Goal: Task Accomplishment & Management: Manage account settings

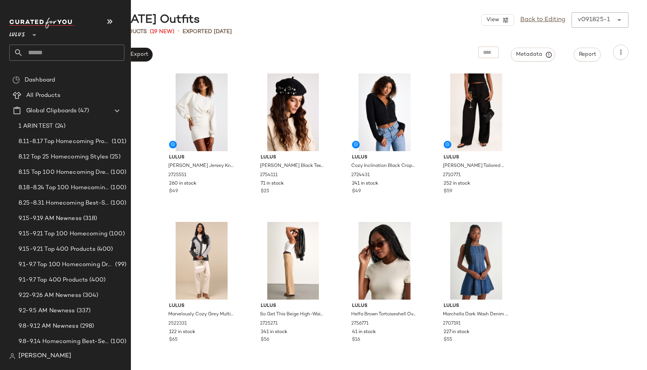
click at [28, 49] on input "text" at bounding box center [73, 53] width 101 height 16
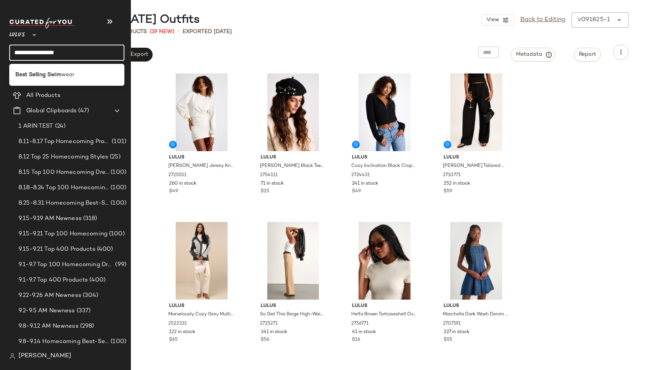
type input "**********"
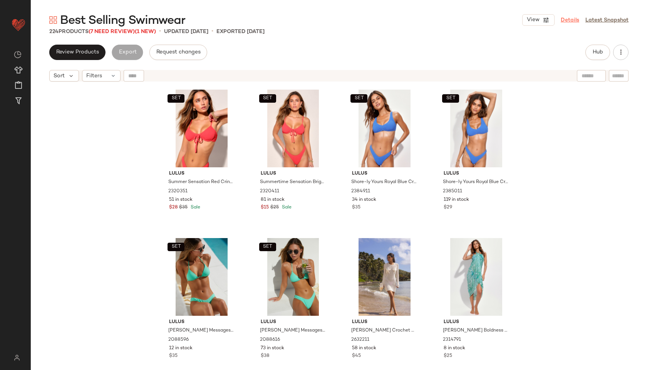
click at [574, 20] on link "Details" at bounding box center [569, 20] width 18 height 8
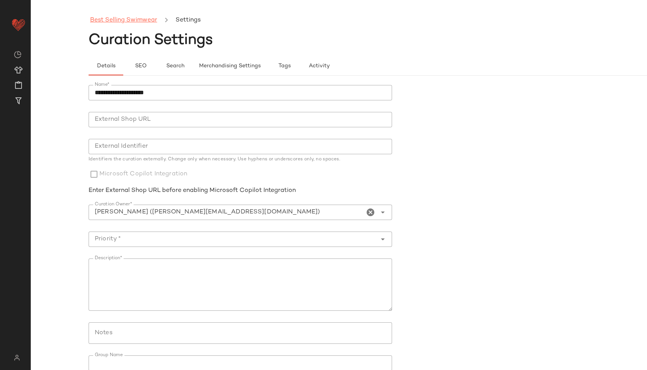
click at [145, 18] on link "Best Selling Swimwear" at bounding box center [123, 20] width 67 height 10
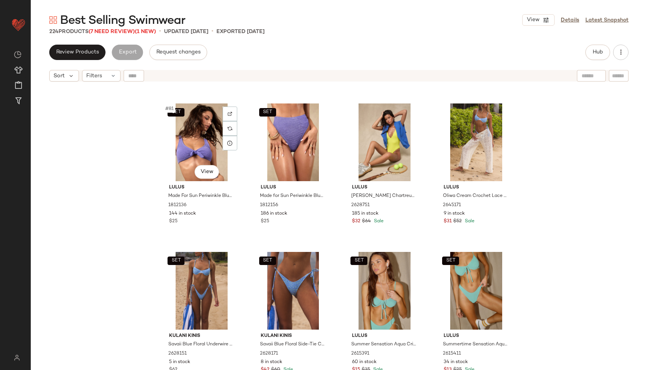
scroll to position [2967, 0]
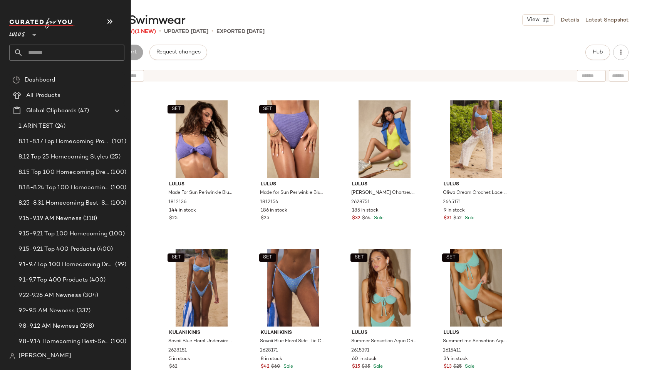
click at [38, 53] on input "text" at bounding box center [73, 53] width 101 height 16
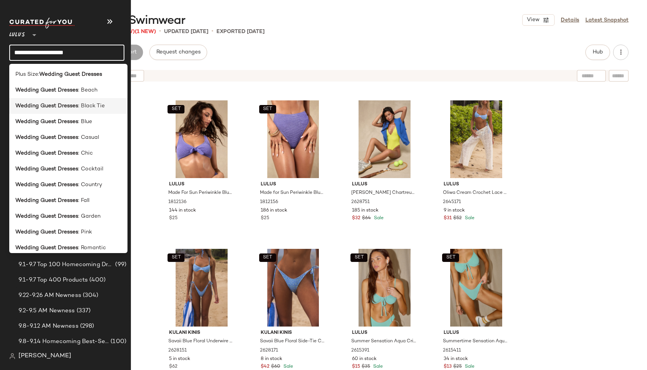
scroll to position [56, 0]
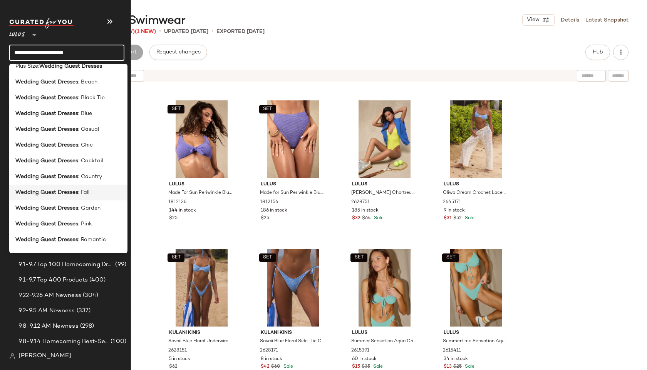
type input "**********"
click at [46, 194] on b "Wedding Guest Dresses" at bounding box center [46, 193] width 63 height 8
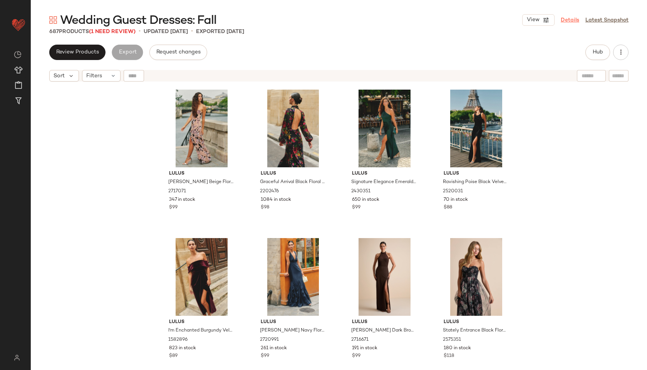
click at [567, 20] on link "Details" at bounding box center [569, 20] width 18 height 8
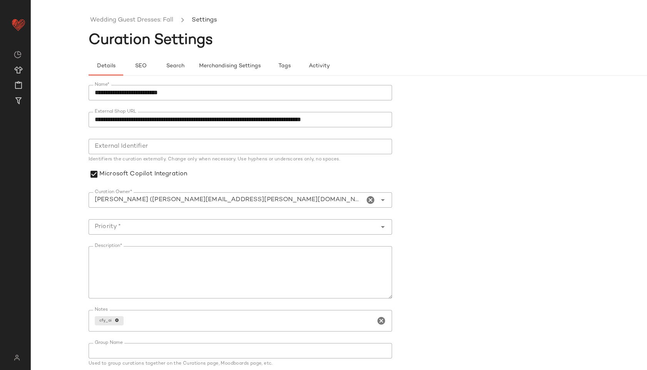
click at [378, 203] on icon "Open" at bounding box center [382, 200] width 9 height 9
type input "**********"
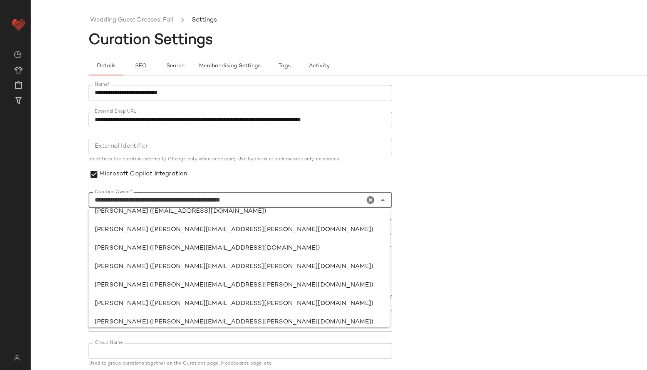
scroll to position [712, 0]
drag, startPoint x: 298, startPoint y: 201, endPoint x: 115, endPoint y: 182, distance: 184.5
click at [115, 182] on div "**********" at bounding box center [240, 226] width 303 height 282
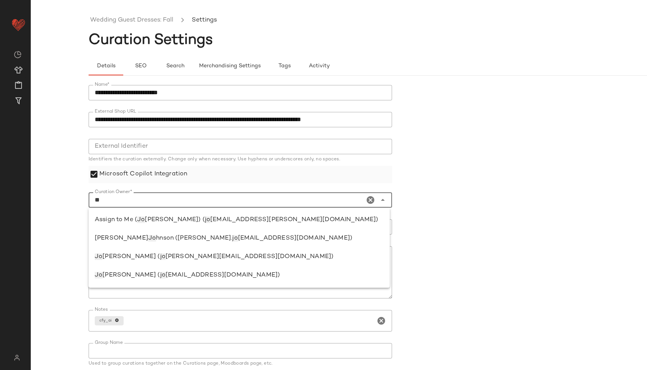
scroll to position [0, 0]
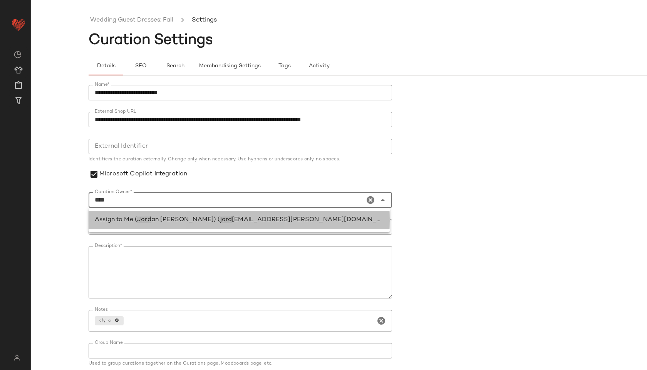
click at [113, 221] on span "Assign to Me (" at bounding box center [116, 220] width 42 height 7
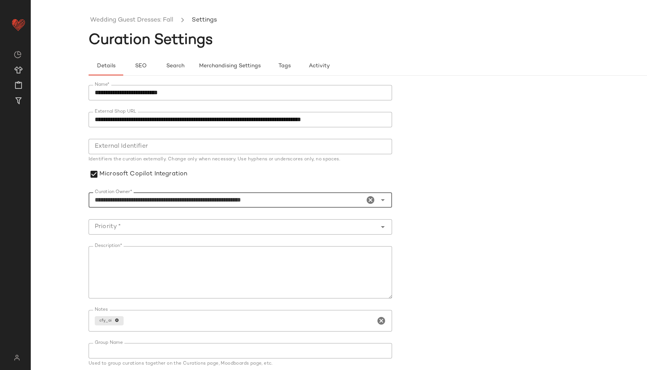
scroll to position [30, 0]
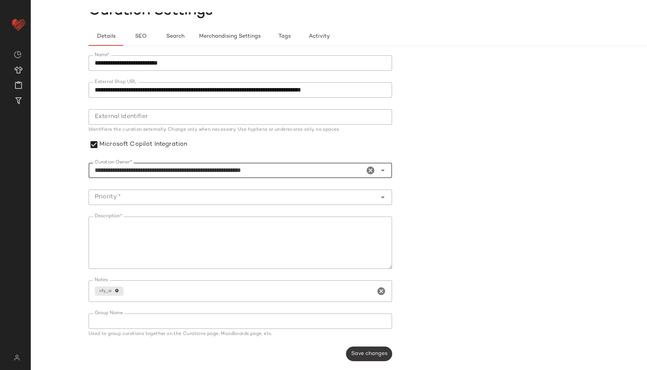
type input "**********"
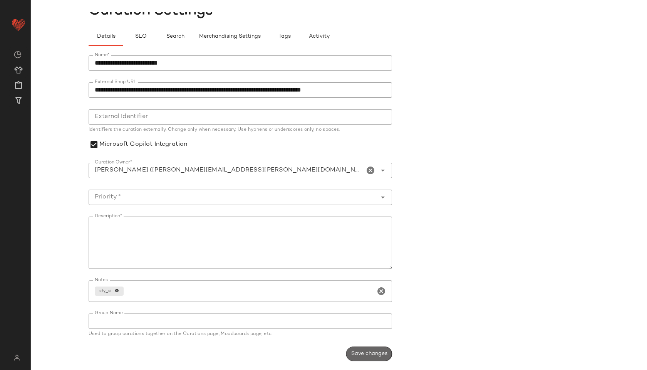
click at [363, 347] on button "Save changes" at bounding box center [369, 354] width 46 height 15
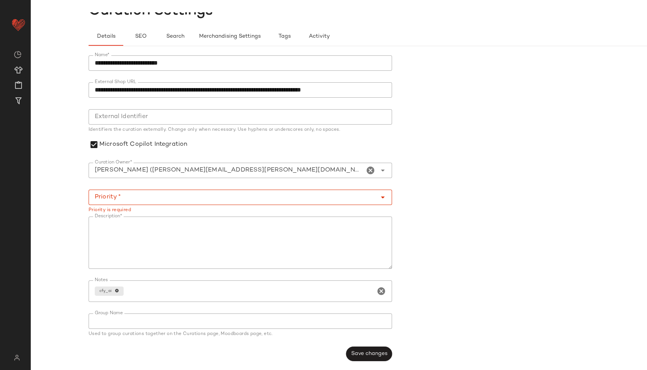
click at [204, 191] on div at bounding box center [233, 197] width 288 height 15
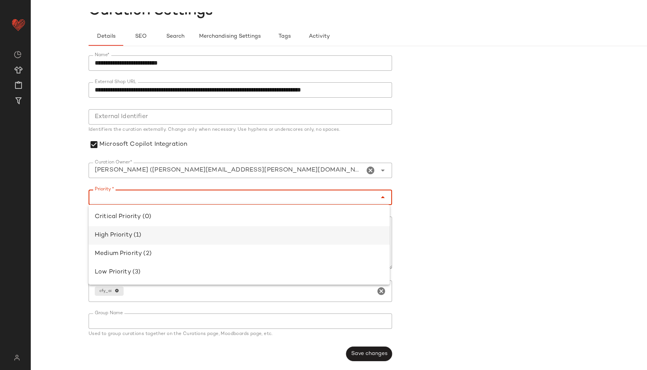
click at [192, 231] on div "High Priority (1)" at bounding box center [239, 235] width 301 height 18
type input "**********"
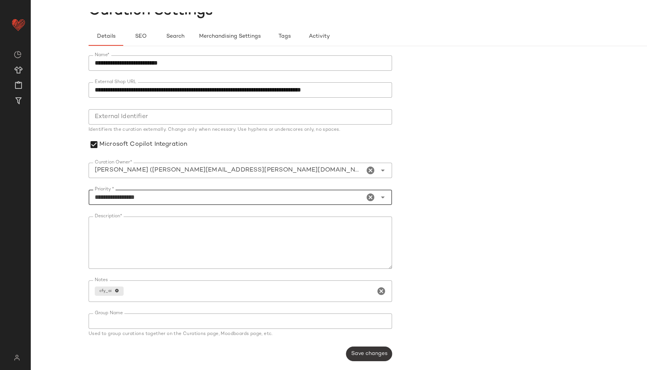
click at [354, 351] on span "Save changes" at bounding box center [369, 354] width 37 height 6
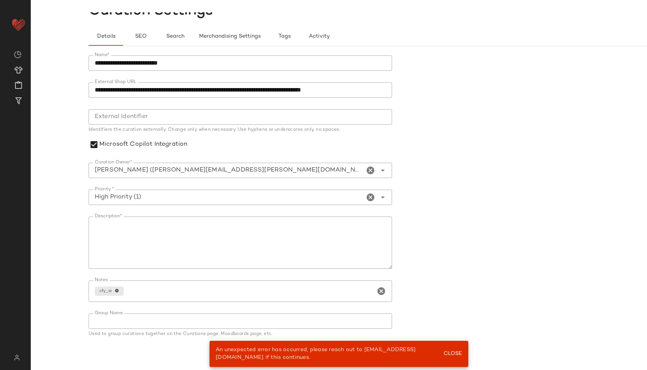
click at [448, 229] on form "**********" at bounding box center [397, 208] width 616 height 315
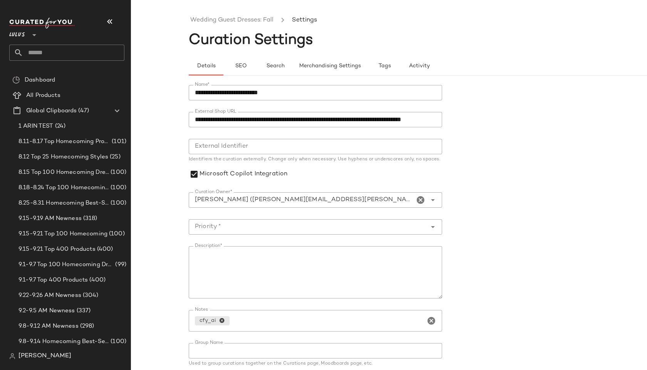
click at [417, 199] on icon "Clear Curation Owner*" at bounding box center [420, 200] width 9 height 9
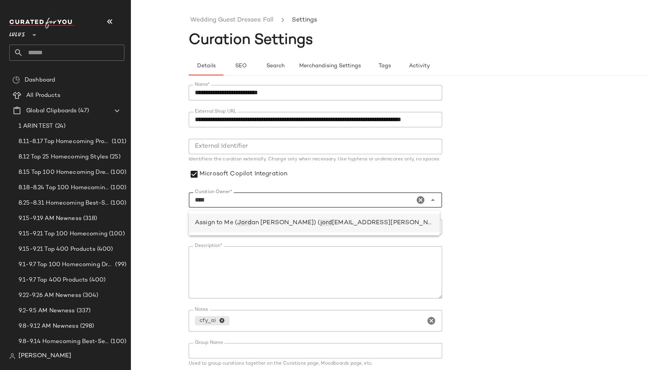
click at [409, 225] on div "Assign to Me ( Jord an [PERSON_NAME]) ( jord [EMAIL_ADDRESS][PERSON_NAME][DOMAI…" at bounding box center [314, 223] width 239 height 9
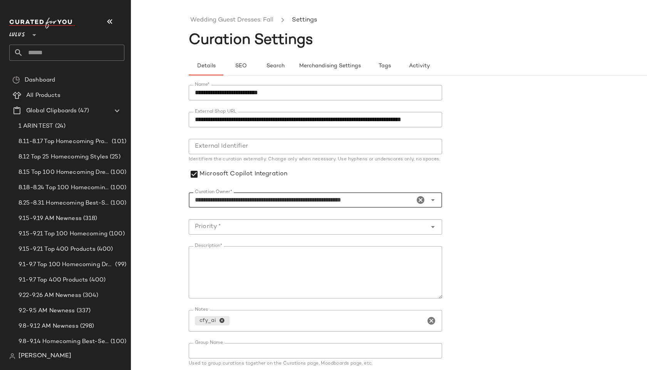
type input "**********"
click at [406, 232] on input "Priority *" at bounding box center [308, 226] width 238 height 9
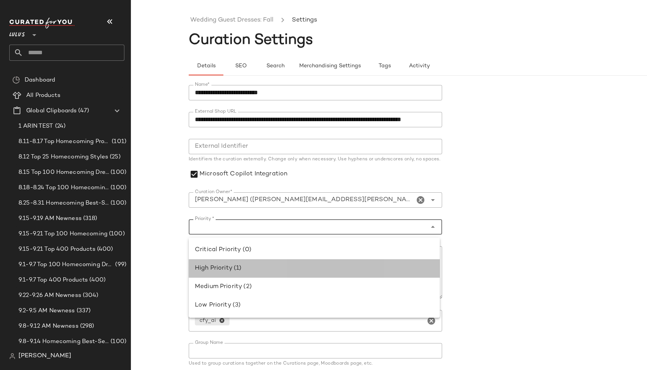
click at [398, 263] on div "High Priority (1)" at bounding box center [314, 268] width 251 height 18
type input "**********"
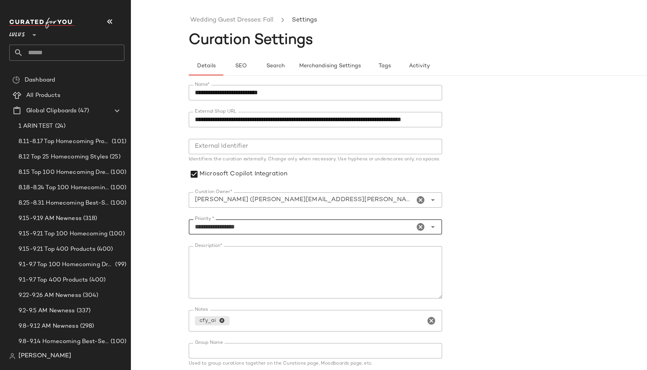
click at [512, 241] on form "**********" at bounding box center [447, 237] width 516 height 315
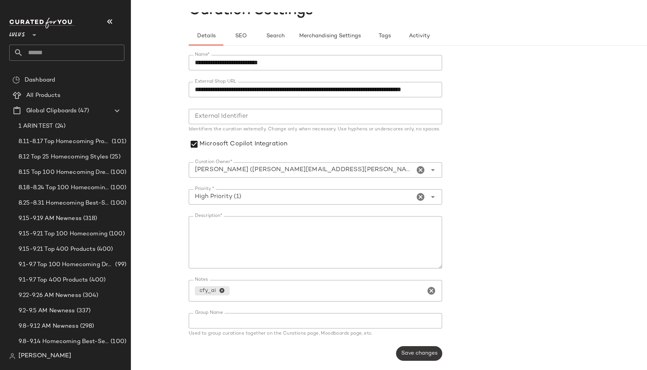
click at [420, 351] on span "Save changes" at bounding box center [419, 354] width 37 height 6
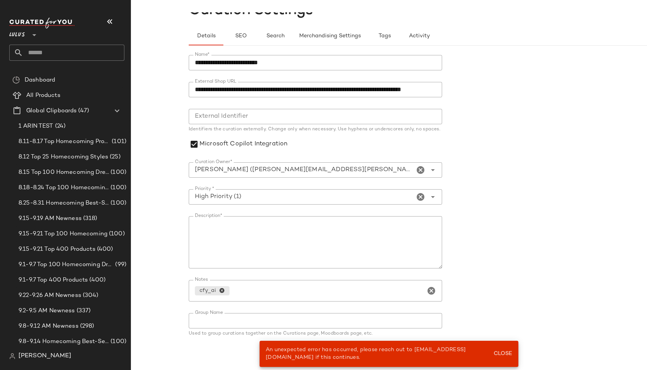
scroll to position [0, 0]
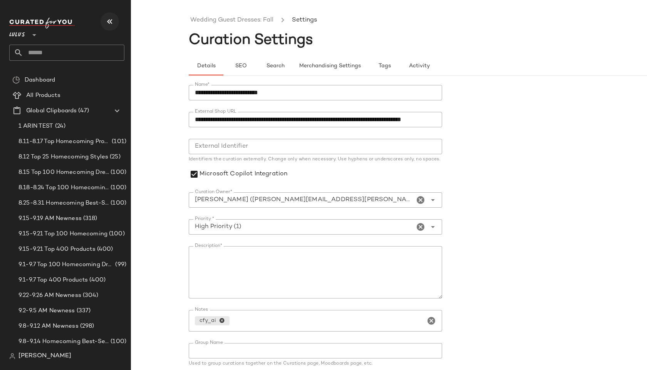
click at [110, 18] on icon "button" at bounding box center [109, 21] width 9 height 9
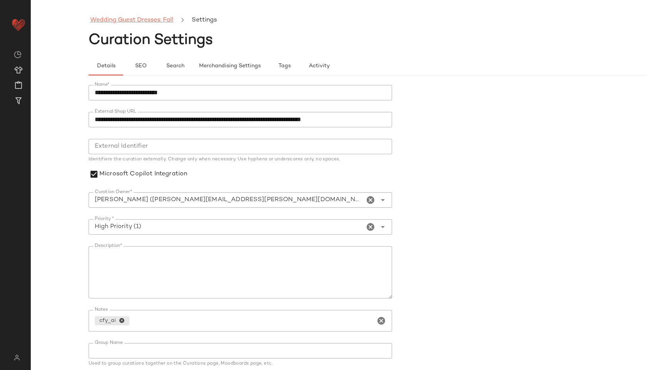
click at [115, 18] on link "Wedding Guest Dresses: Fall" at bounding box center [131, 20] width 83 height 10
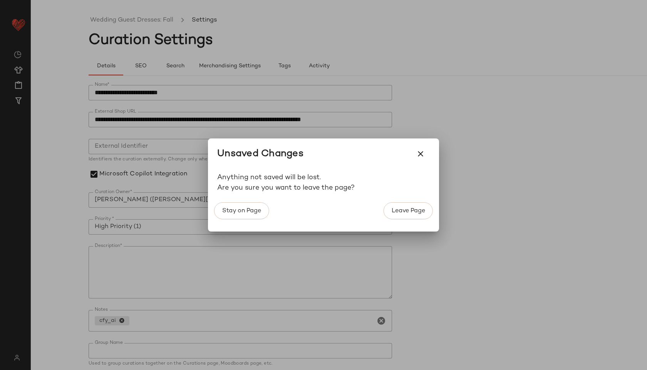
click at [264, 202] on div "Stay on Page" at bounding box center [241, 210] width 55 height 17
click at [255, 212] on span "Stay on Page" at bounding box center [241, 210] width 39 height 7
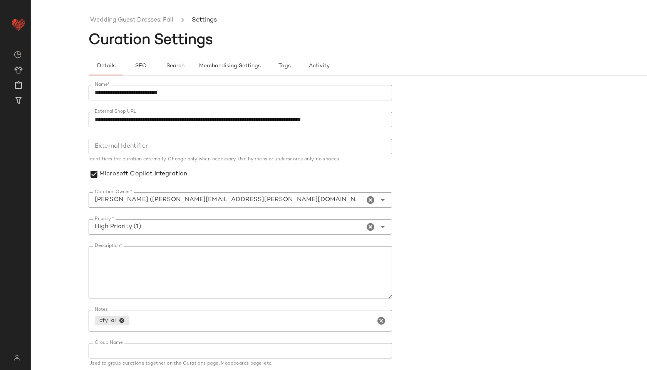
scroll to position [30, 0]
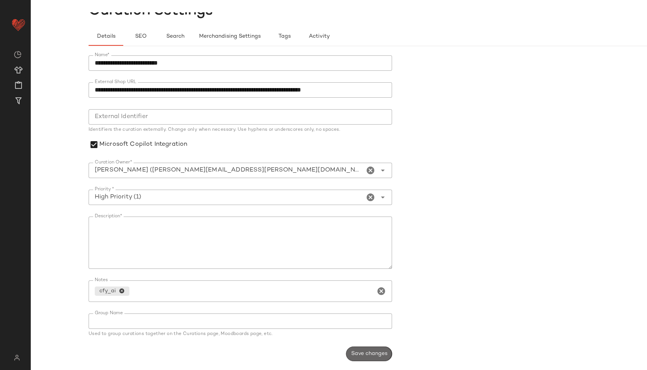
click at [360, 357] on span "Save changes" at bounding box center [369, 354] width 37 height 6
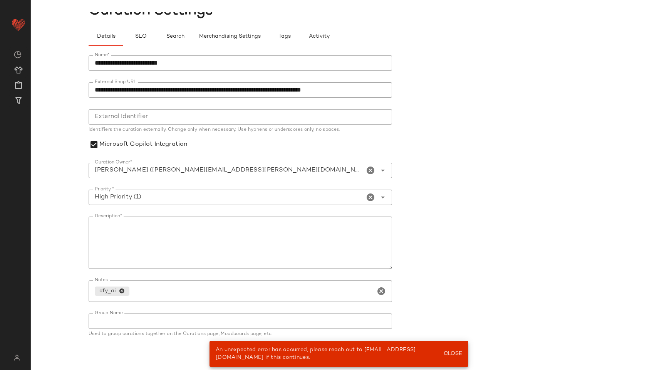
scroll to position [0, 0]
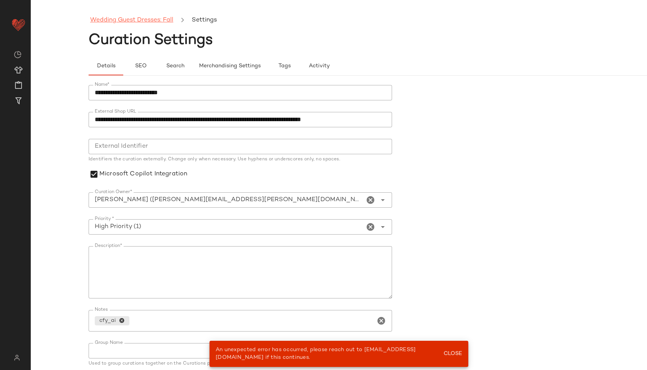
click at [160, 19] on link "Wedding Guest Dresses: Fall" at bounding box center [131, 20] width 83 height 10
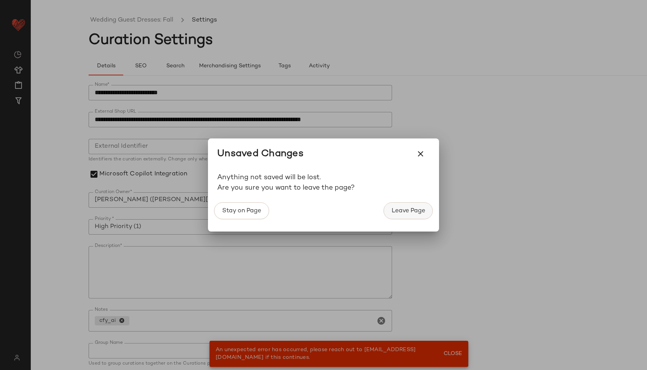
click at [400, 211] on span "Leave Page" at bounding box center [408, 210] width 34 height 7
click at [400, 212] on span "Leave Page" at bounding box center [408, 210] width 34 height 7
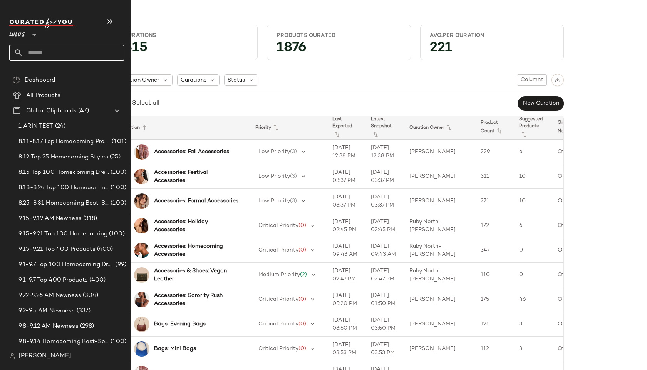
click at [69, 54] on input "text" at bounding box center [73, 53] width 101 height 16
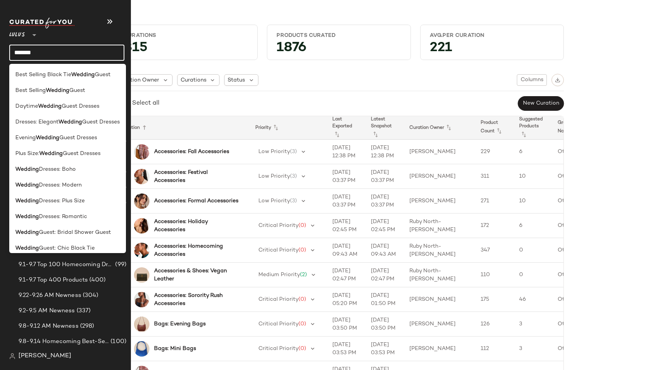
type input "**********"
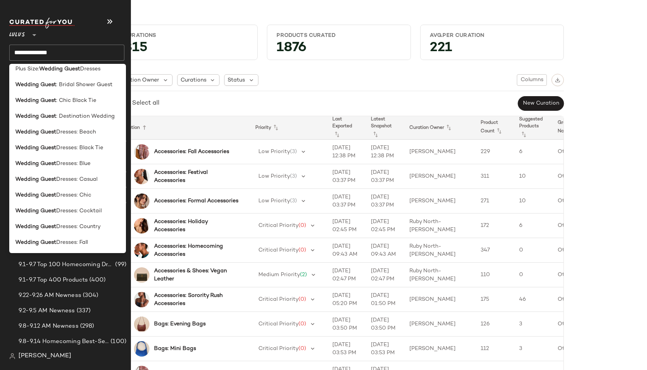
scroll to position [85, 0]
click at [58, 241] on span "Dresses: Fall" at bounding box center [72, 242] width 32 height 8
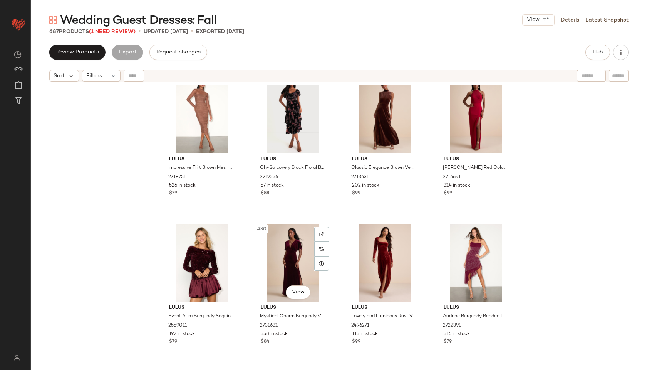
scroll to position [911, 0]
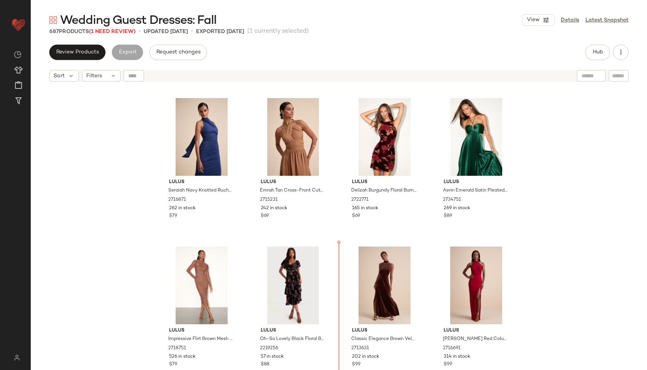
scroll to position [721, 0]
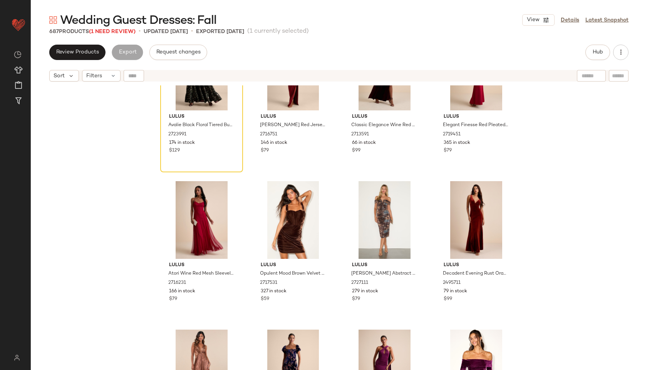
scroll to position [1401, 0]
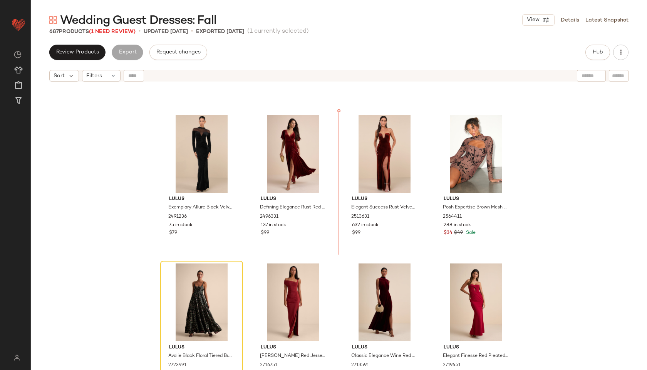
scroll to position [1168, 0]
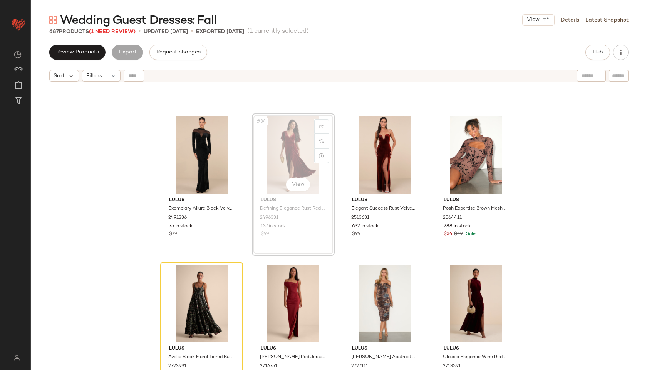
scroll to position [1163, 0]
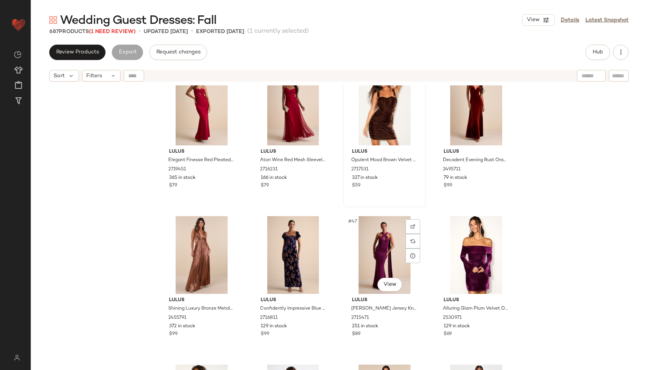
scroll to position [1520, 0]
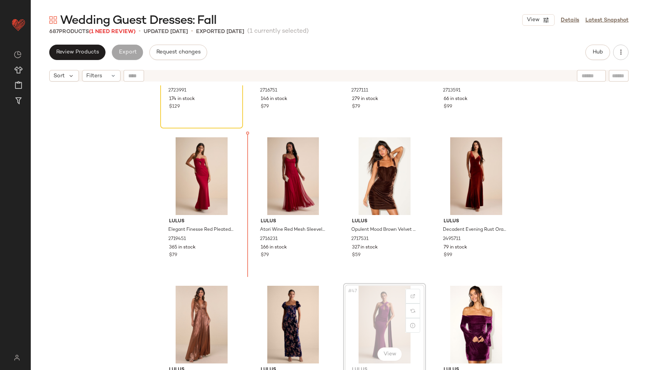
scroll to position [1416, 0]
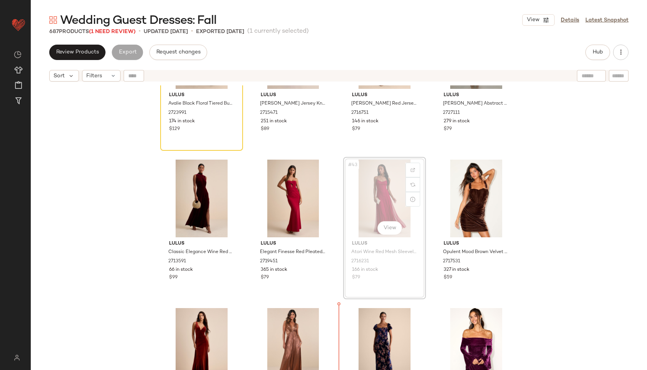
scroll to position [1425, 0]
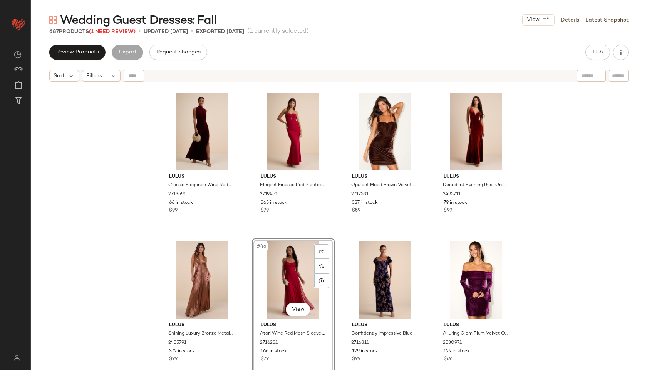
scroll to position [1490, 0]
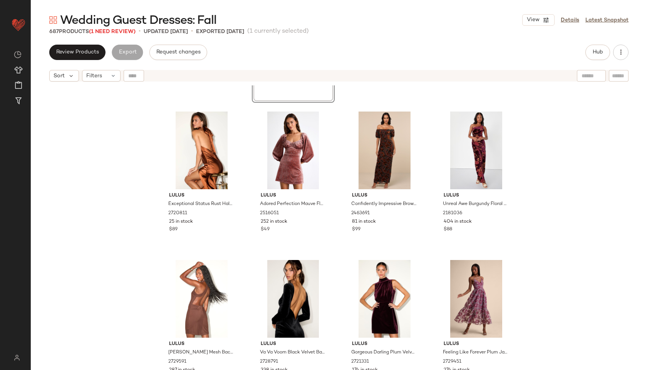
scroll to position [1770, 0]
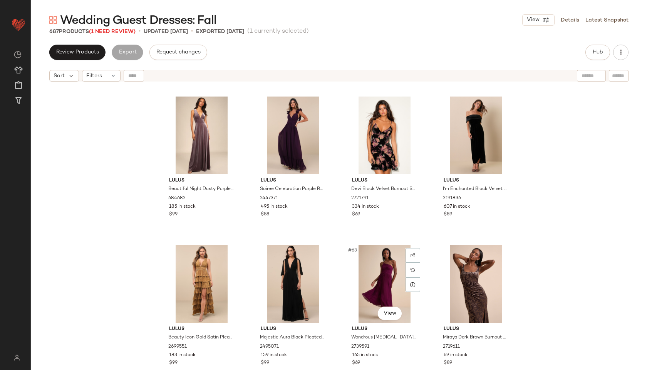
scroll to position [2076, 0]
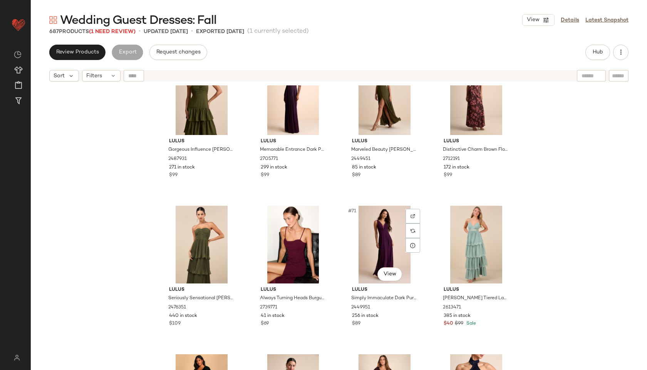
scroll to position [2419, 0]
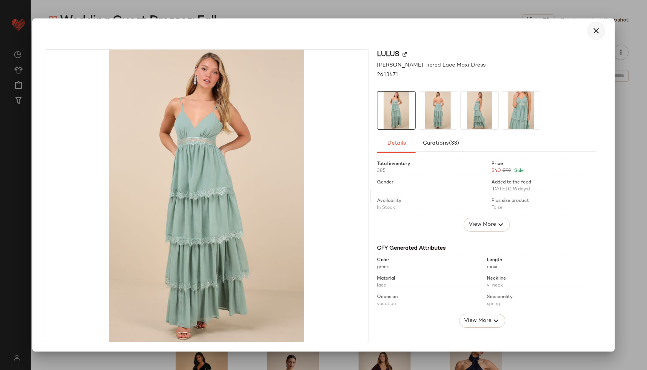
click at [593, 31] on icon "button" at bounding box center [595, 30] width 9 height 9
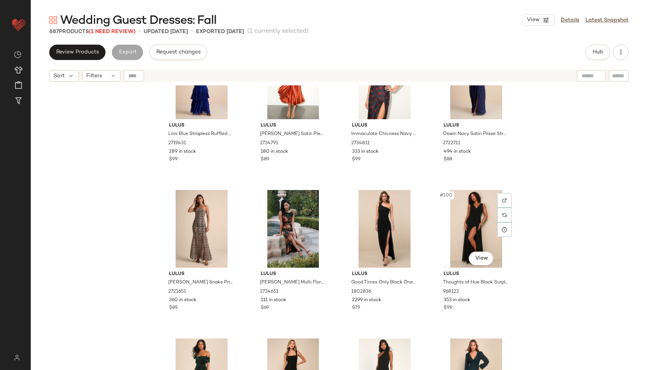
scroll to position [3472, 0]
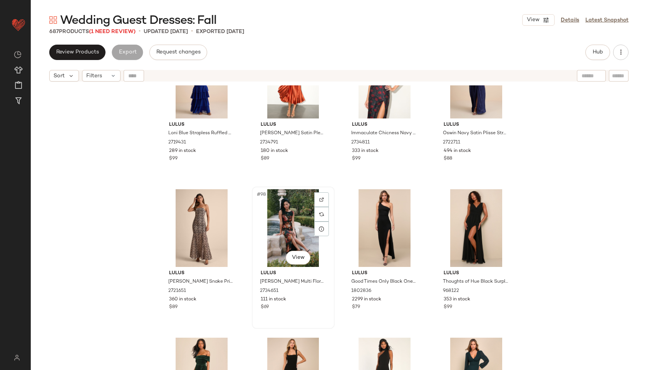
click at [290, 228] on div "#98 View" at bounding box center [292, 228] width 77 height 78
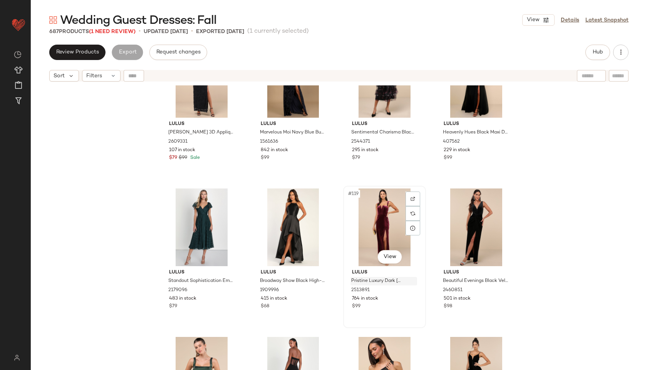
scroll to position [4233, 0]
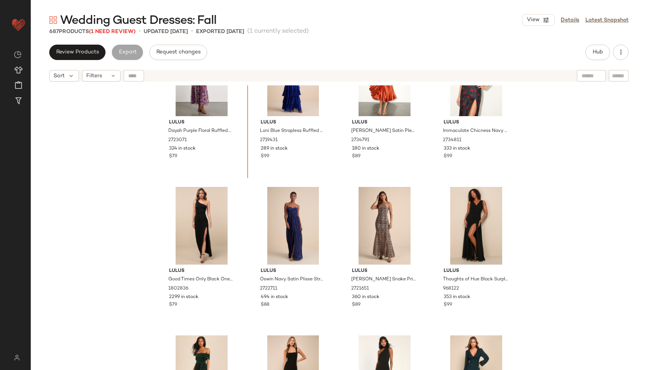
scroll to position [3463, 0]
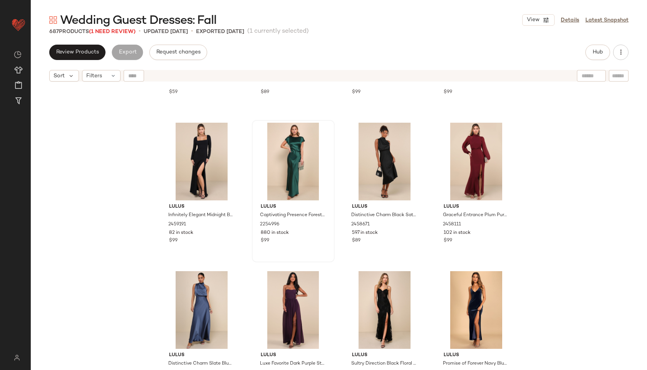
scroll to position [4583, 0]
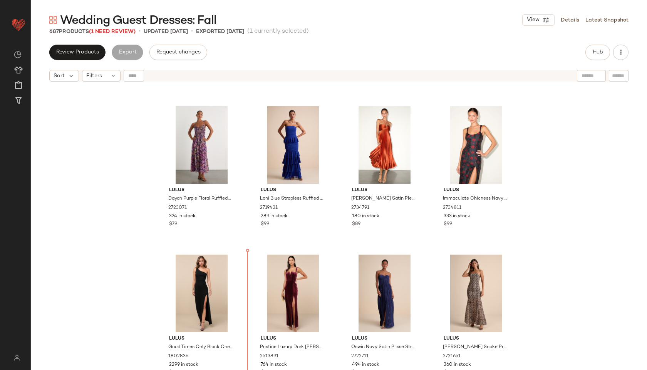
scroll to position [3408, 0]
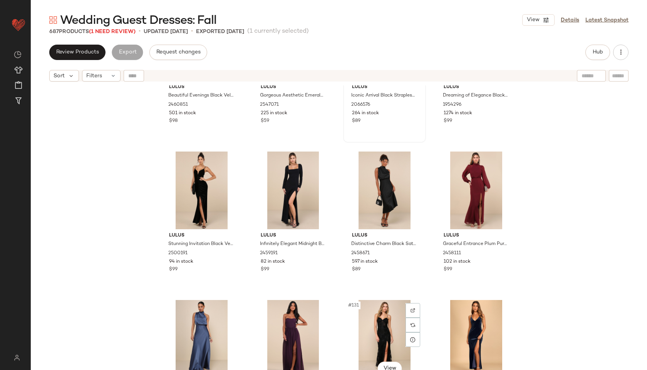
scroll to position [4562, 0]
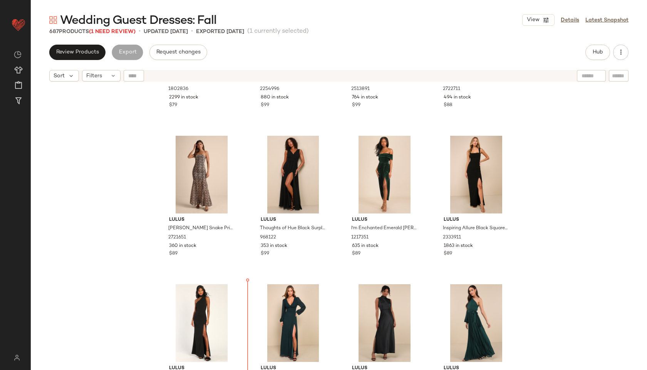
scroll to position [3682, 0]
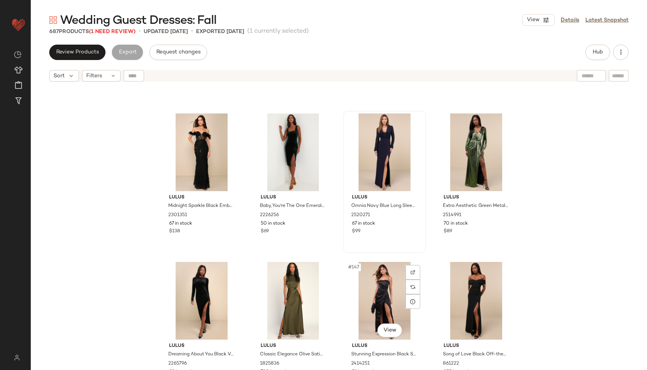
scroll to position [5182, 0]
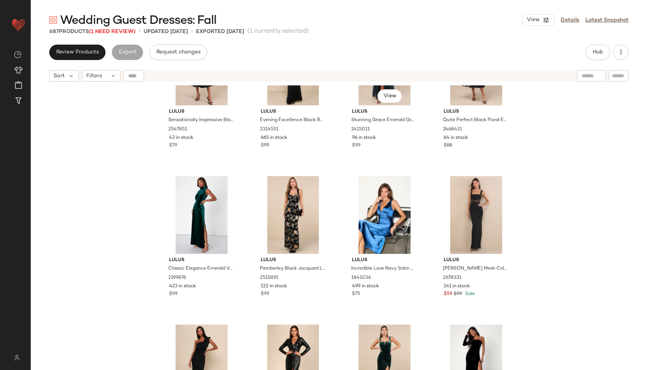
scroll to position [5565, 0]
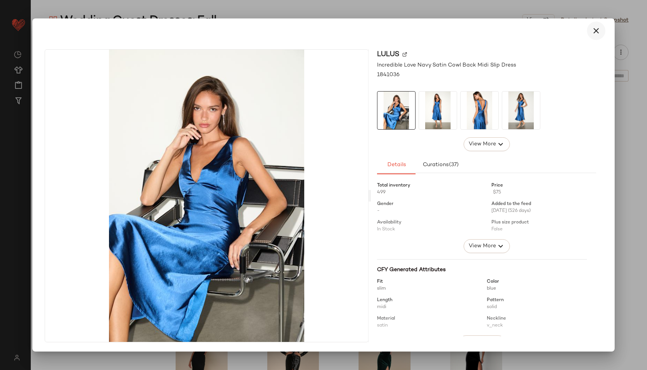
click at [597, 30] on icon "button" at bounding box center [595, 30] width 9 height 9
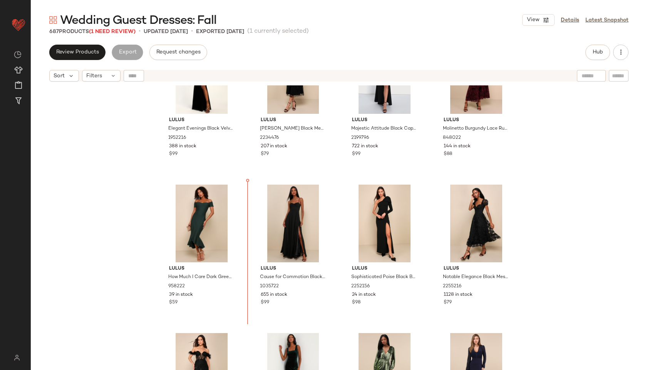
scroll to position [4958, 0]
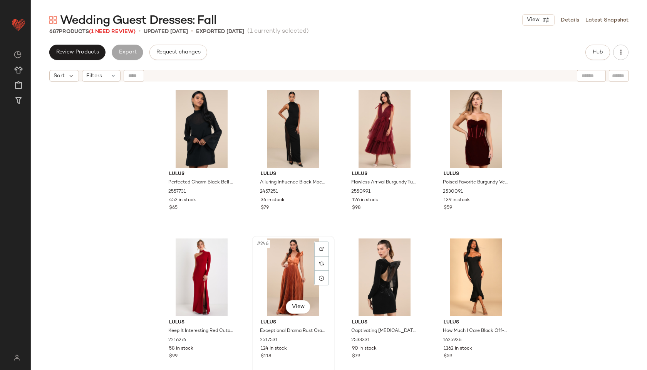
scroll to position [8955, 0]
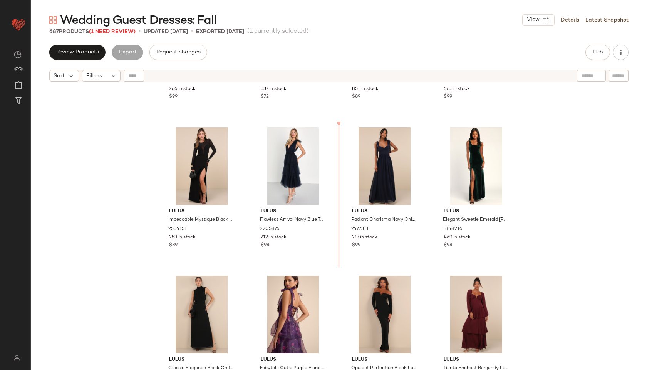
scroll to position [8281, 0]
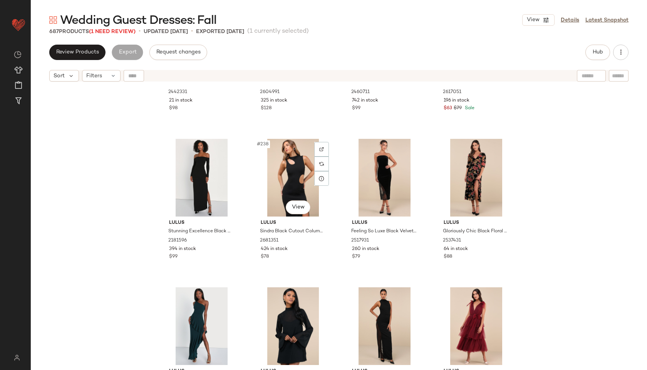
scroll to position [8725, 0]
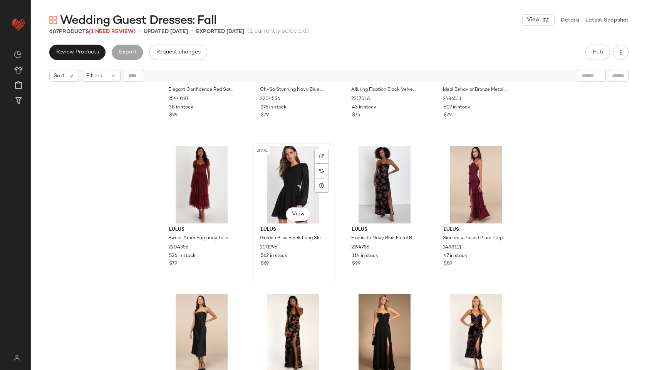
scroll to position [9990, 0]
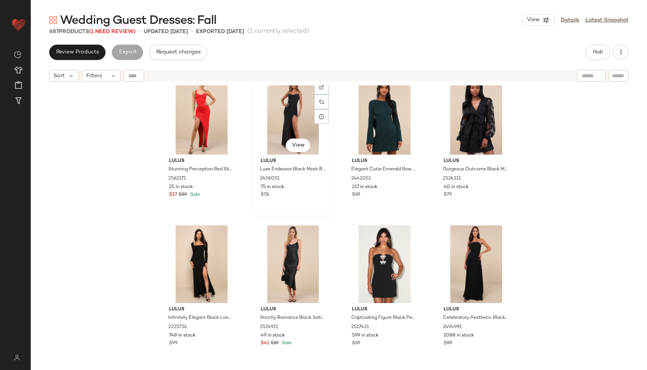
scroll to position [11608, 0]
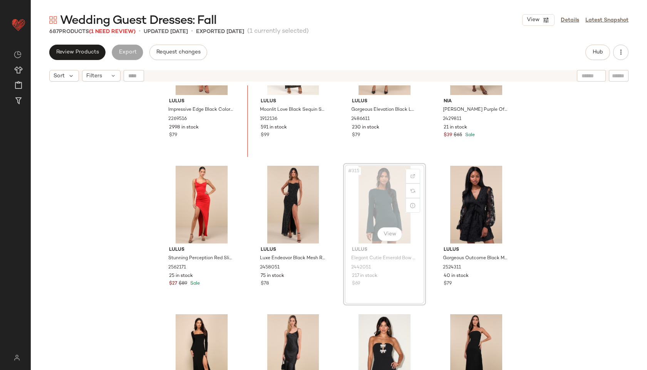
scroll to position [11514, 0]
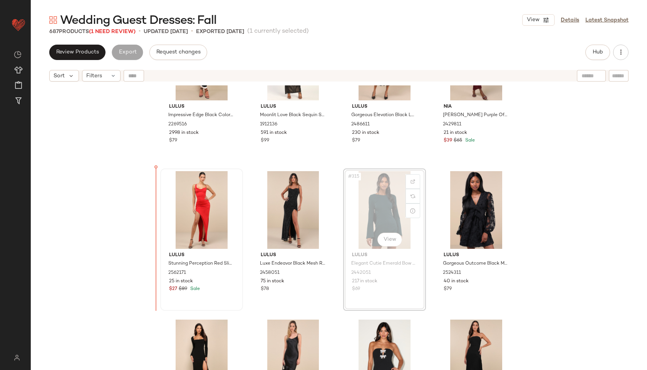
drag, startPoint x: 380, startPoint y: 106, endPoint x: 174, endPoint y: 212, distance: 231.7
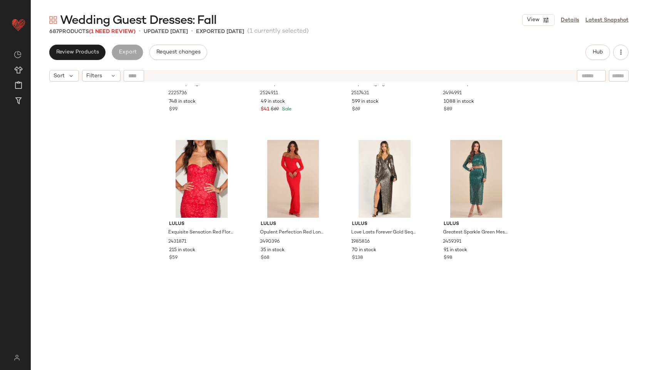
scroll to position [11846, 0]
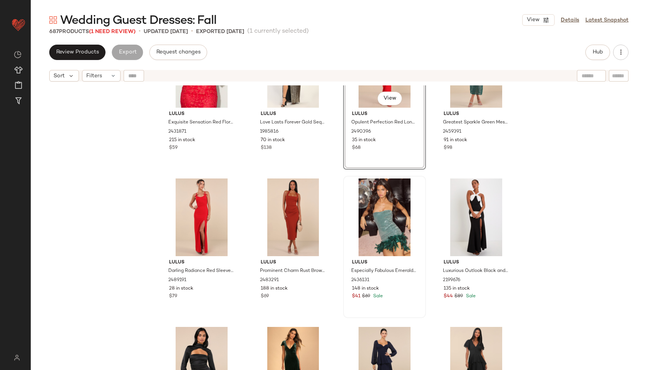
scroll to position [11953, 0]
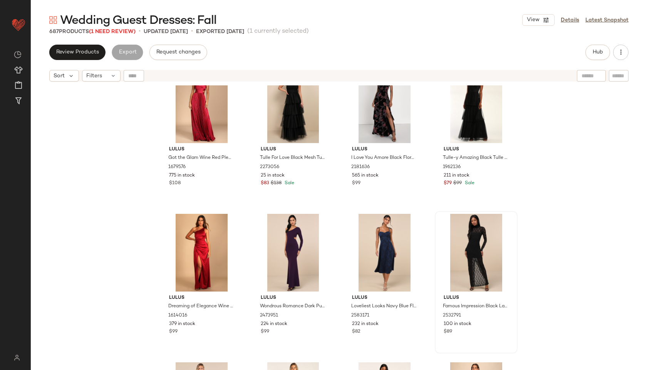
scroll to position [12512, 0]
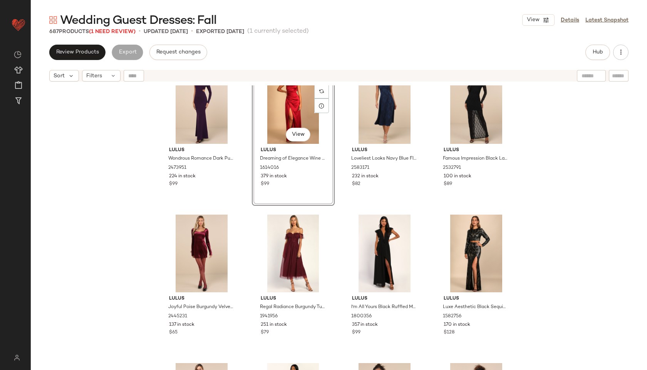
scroll to position [12663, 0]
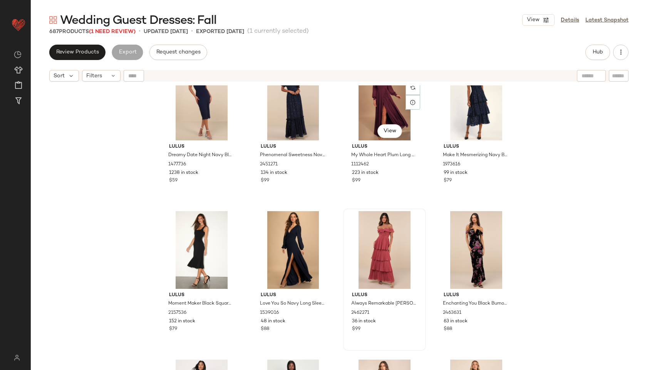
scroll to position [13397, 0]
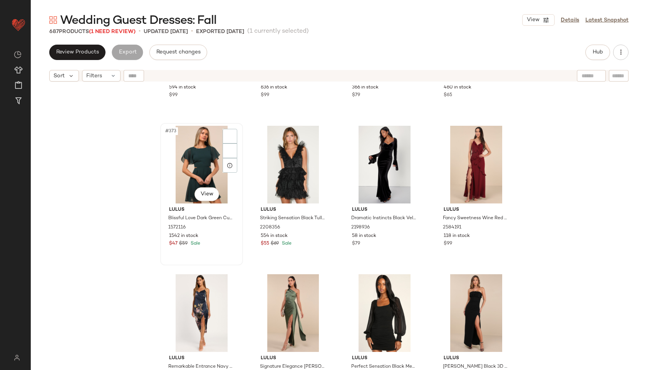
scroll to position [13796, 0]
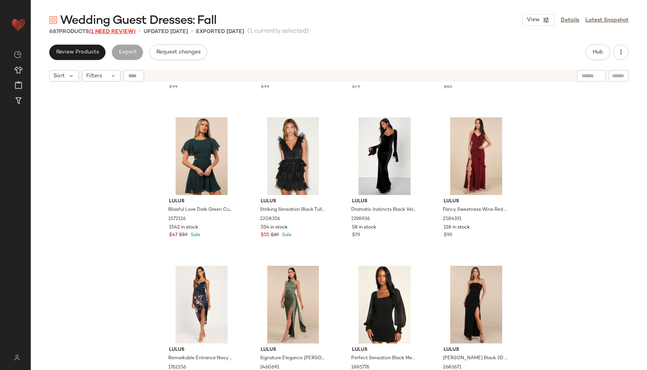
click at [129, 30] on span "(1 Need Review)" at bounding box center [112, 32] width 47 height 6
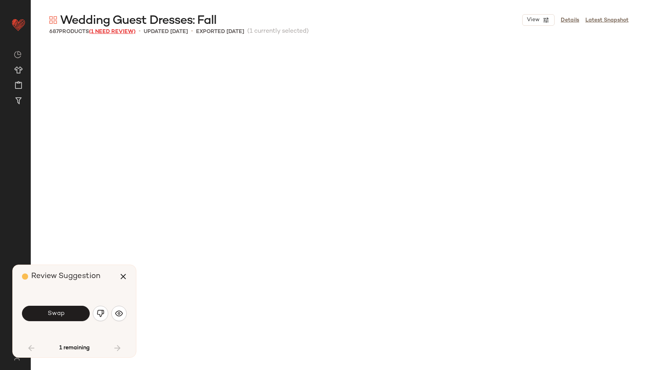
scroll to position [1189, 0]
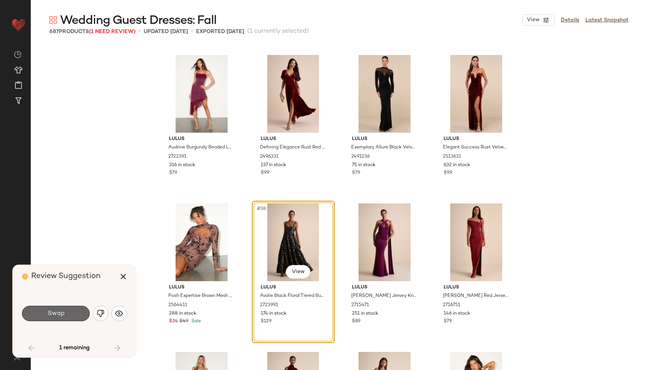
click at [71, 312] on button "Swap" at bounding box center [56, 313] width 68 height 15
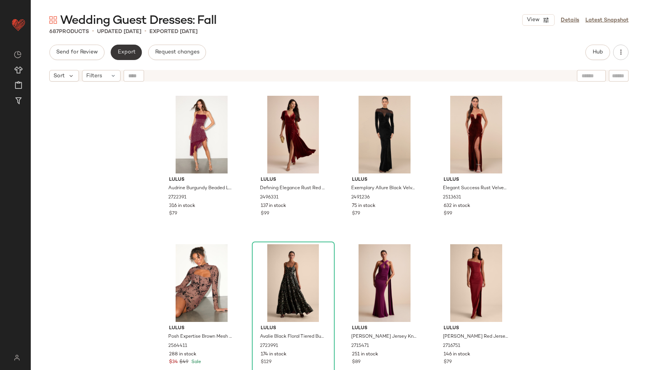
click at [130, 49] on span "Export" at bounding box center [126, 52] width 18 height 6
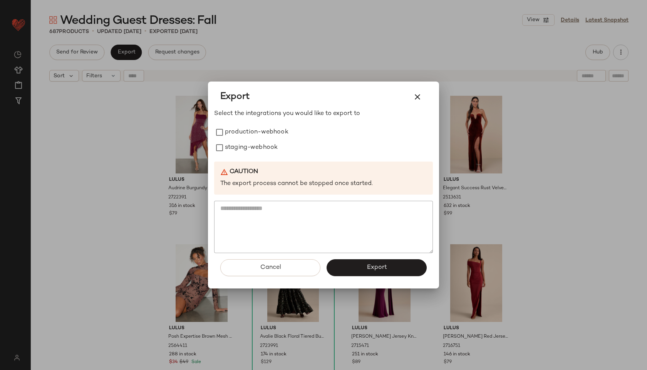
click at [237, 124] on div "Select the integrations you would like to export to production-webhook staging-…" at bounding box center [323, 181] width 219 height 144
click at [237, 131] on label "production-webhook" at bounding box center [257, 132] width 64 height 15
click at [242, 144] on label "staging-webhook" at bounding box center [251, 147] width 53 height 15
click at [348, 263] on button "Export" at bounding box center [376, 267] width 100 height 17
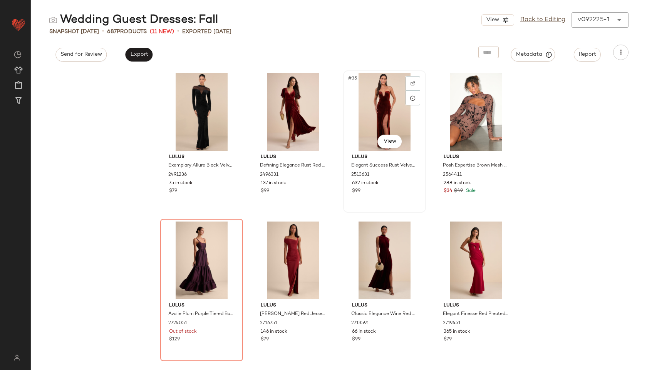
scroll to position [1213, 0]
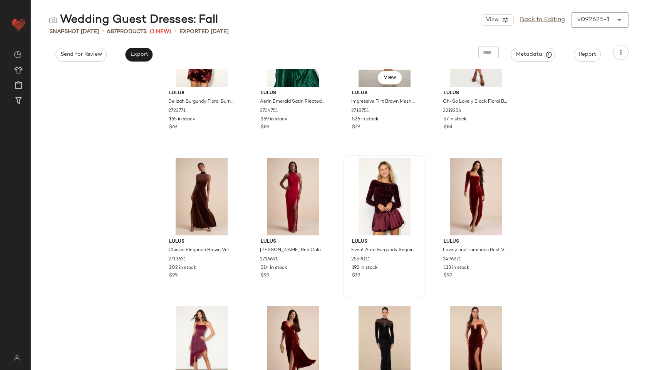
scroll to position [963, 0]
